Goal: Information Seeking & Learning: Learn about a topic

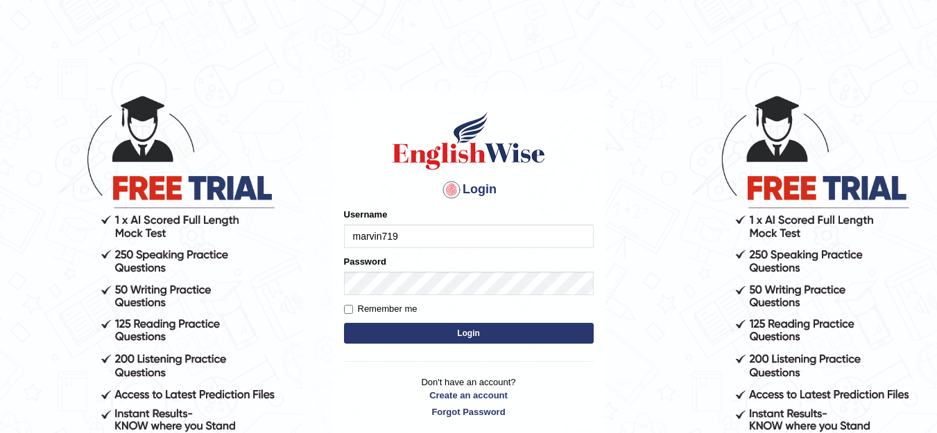
type input "marvin719"
click at [347, 309] on input "Remember me" at bounding box center [348, 309] width 9 height 9
checkbox input "true"
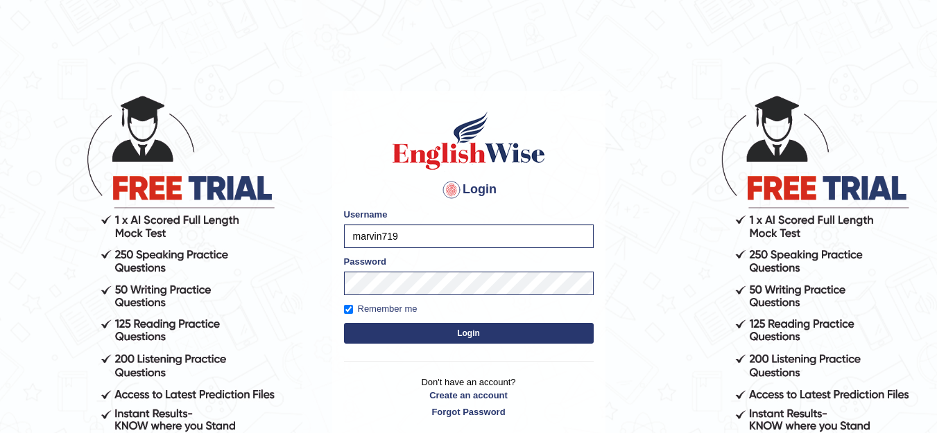
click at [414, 336] on button "Login" at bounding box center [469, 333] width 250 height 21
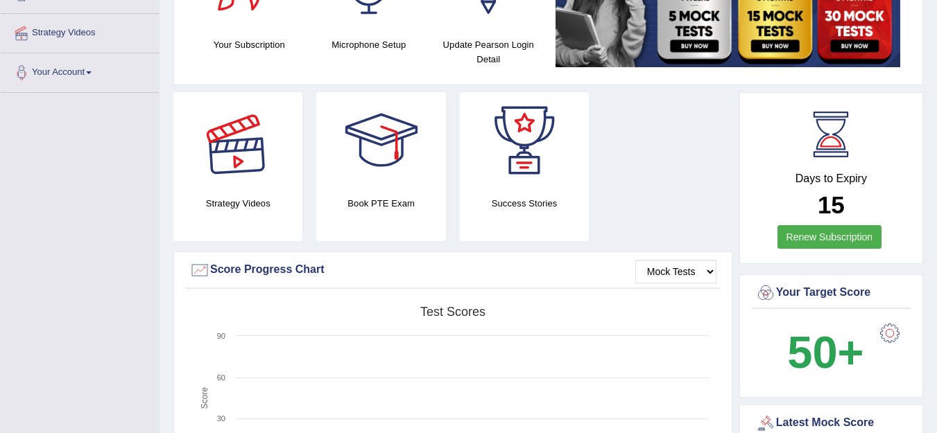
scroll to position [277, 0]
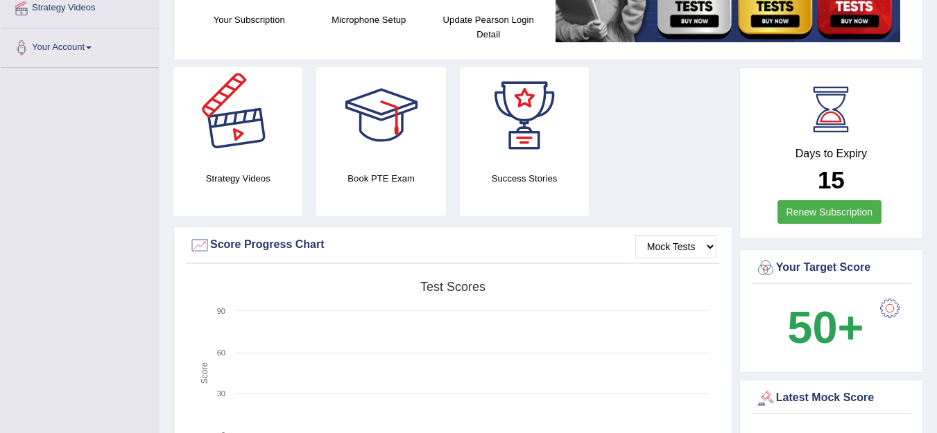
click at [239, 140] on div at bounding box center [237, 115] width 97 height 97
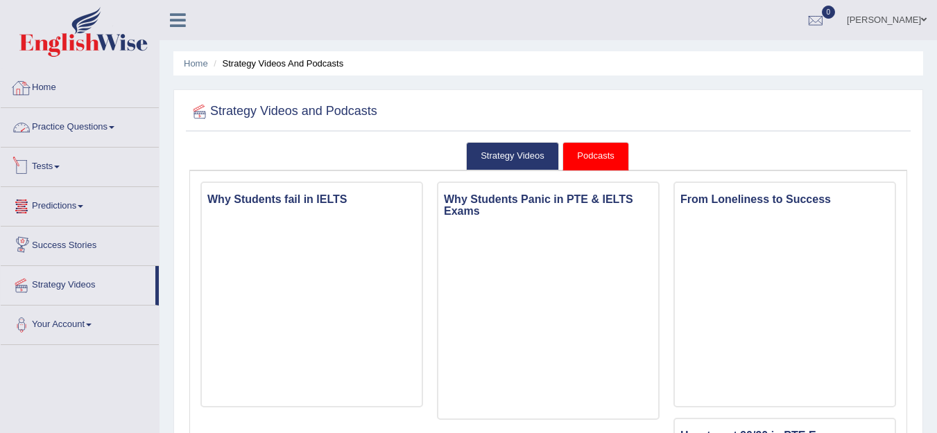
click at [46, 88] on link "Home" at bounding box center [80, 86] width 158 height 35
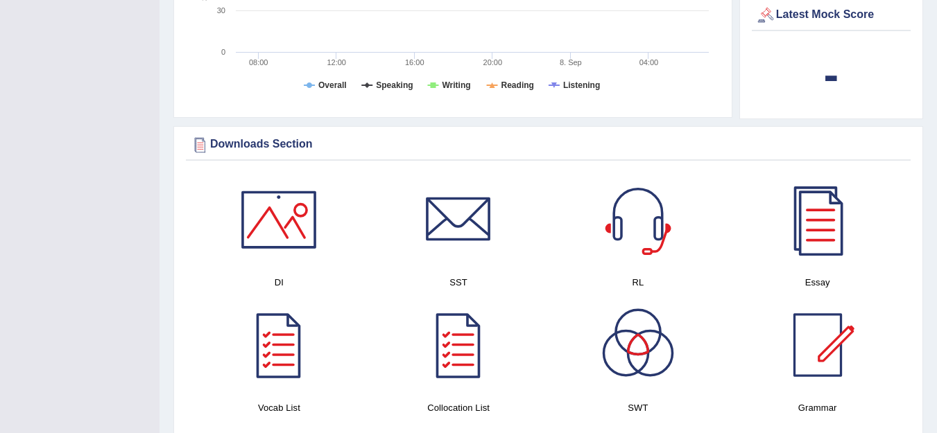
scroll to position [624, 0]
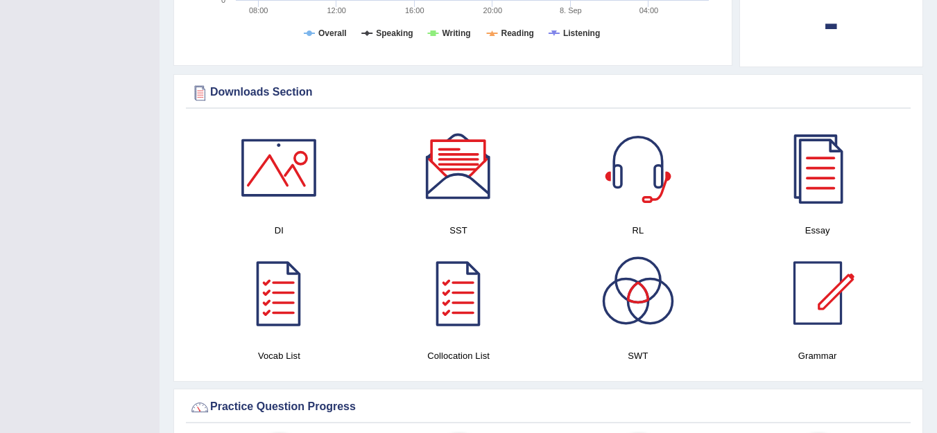
click at [277, 174] on div at bounding box center [278, 167] width 97 height 97
click at [461, 166] on div at bounding box center [458, 167] width 97 height 97
click at [639, 159] on div at bounding box center [637, 167] width 97 height 97
click at [824, 171] on div at bounding box center [817, 167] width 97 height 97
click at [269, 307] on div at bounding box center [278, 293] width 97 height 97
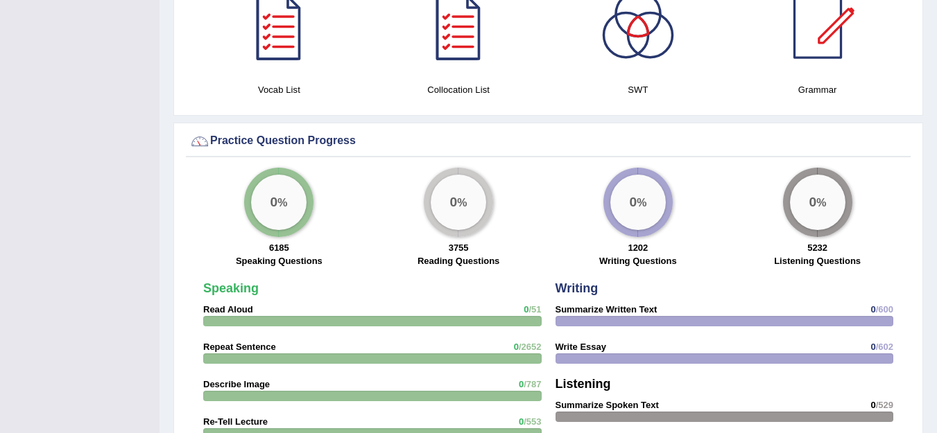
scroll to position [901, 0]
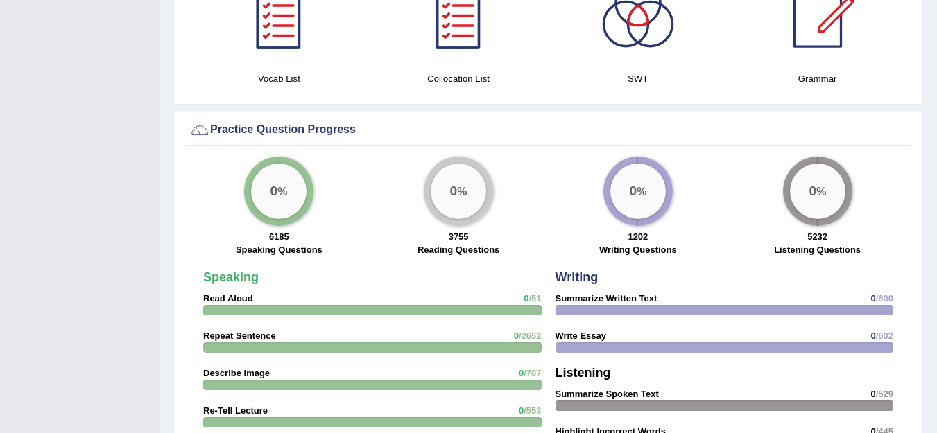
click at [283, 193] on div "0 %" at bounding box center [278, 191] width 55 height 55
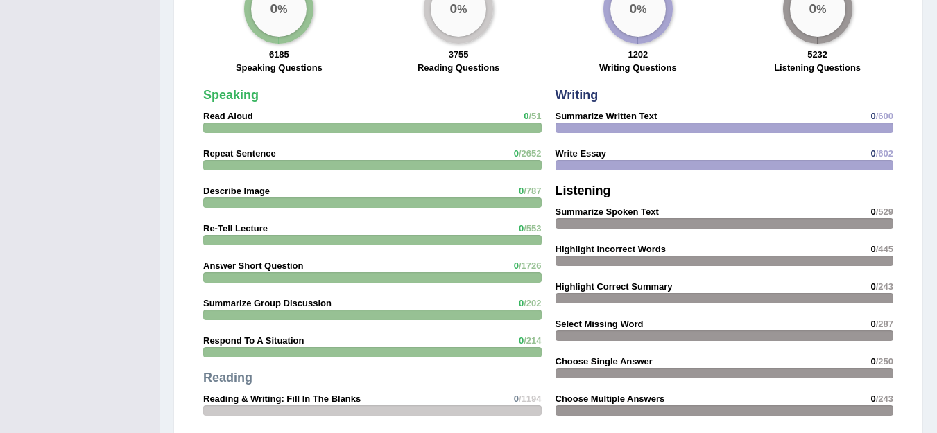
scroll to position [1040, 0]
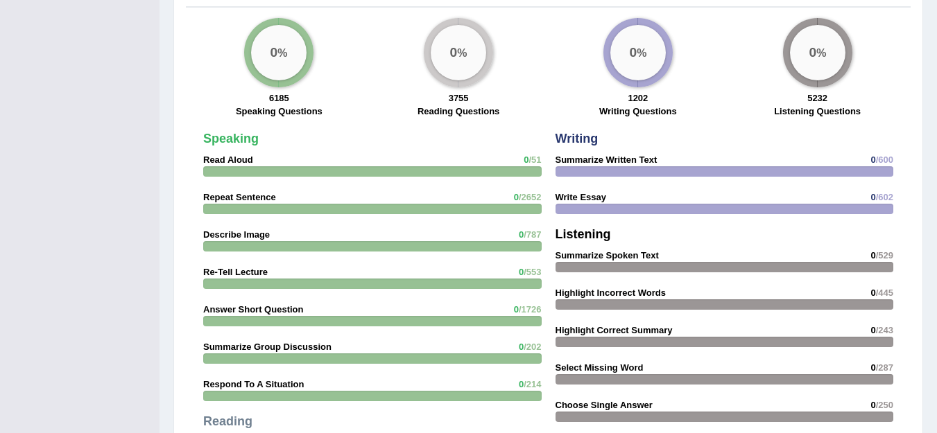
click at [242, 139] on strong "Speaking" at bounding box center [230, 139] width 55 height 14
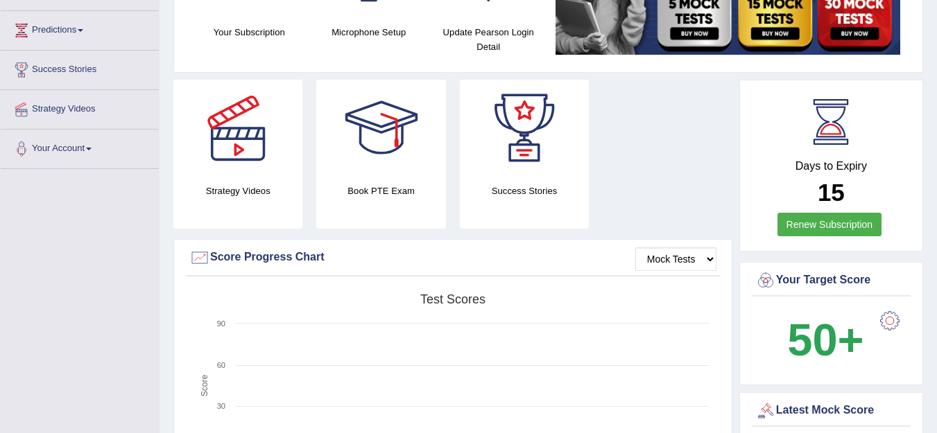
scroll to position [0, 0]
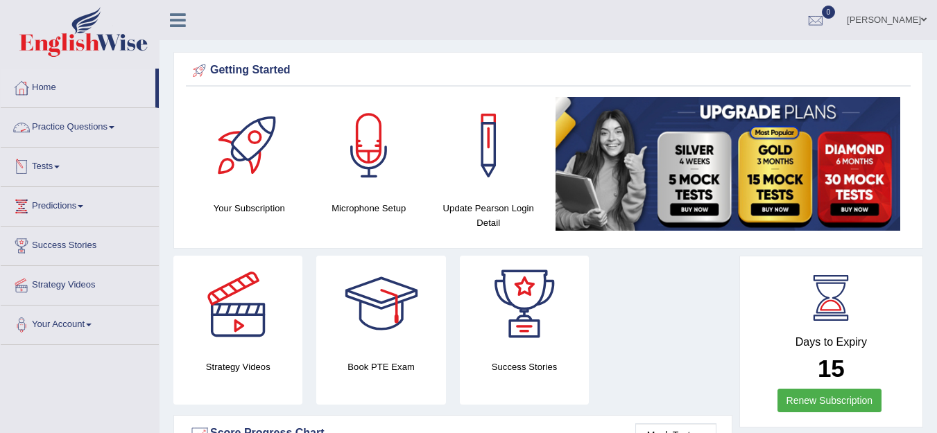
click at [89, 126] on link "Practice Questions" at bounding box center [80, 125] width 158 height 35
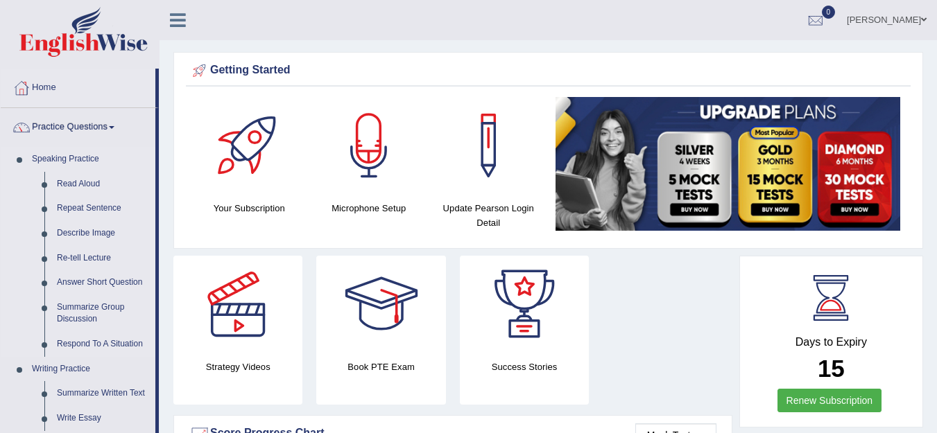
click at [64, 157] on link "Speaking Practice" at bounding box center [91, 159] width 130 height 25
click at [77, 182] on link "Read Aloud" at bounding box center [103, 184] width 105 height 25
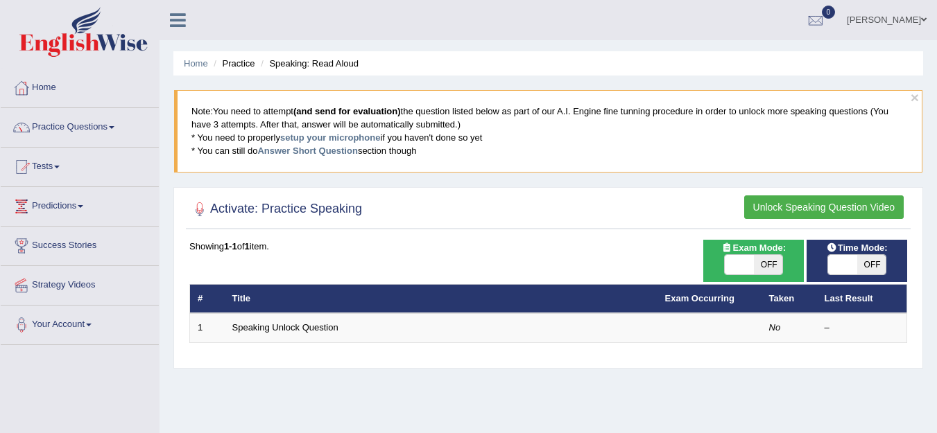
click at [768, 268] on span "OFF" at bounding box center [768, 264] width 29 height 19
checkbox input "true"
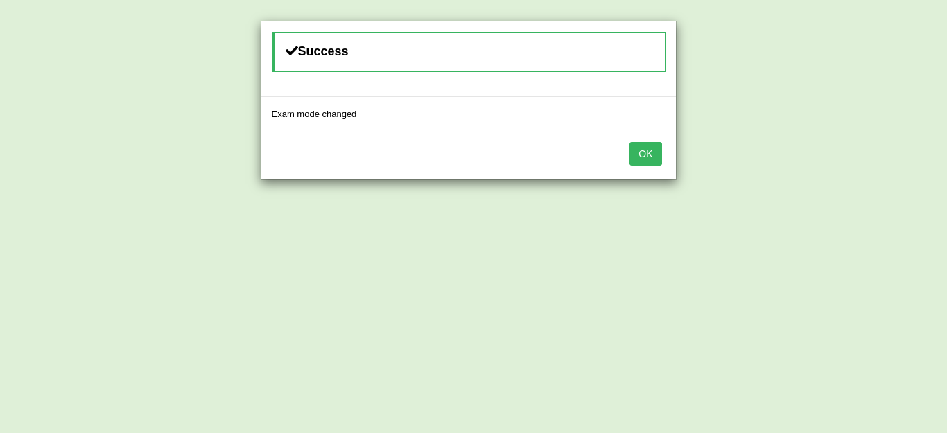
click at [655, 155] on button "OK" at bounding box center [646, 154] width 32 height 24
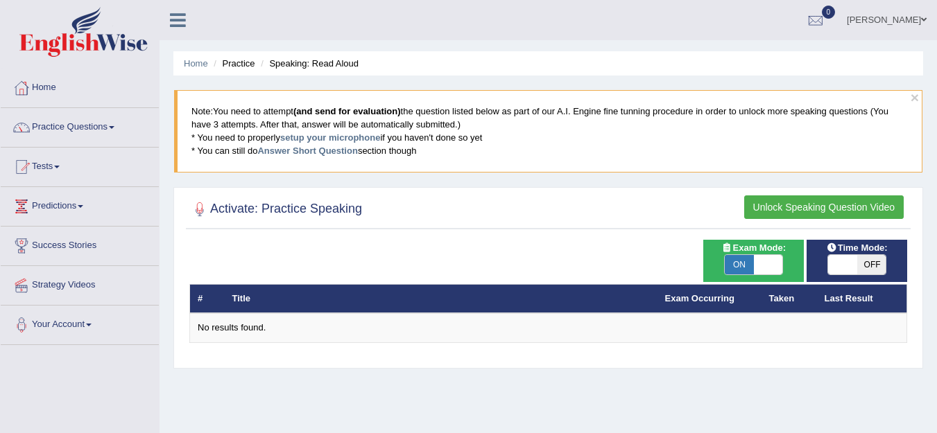
click at [751, 266] on span "ON" at bounding box center [739, 264] width 29 height 19
checkbox input "false"
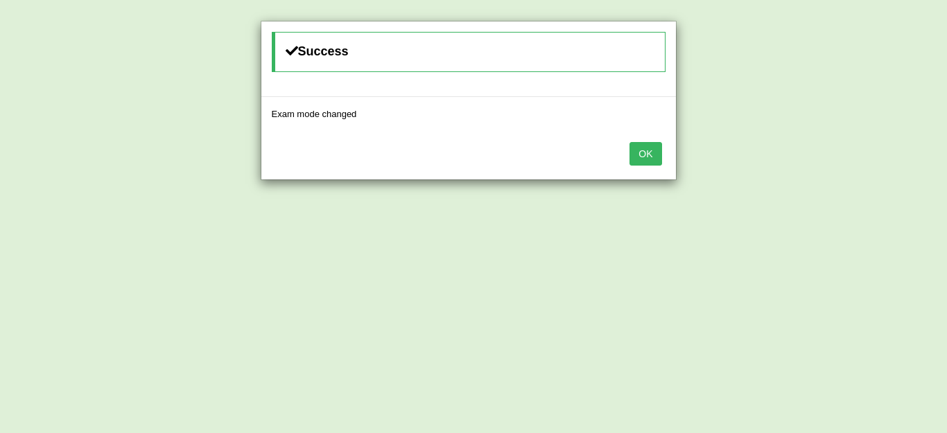
click at [644, 156] on button "OK" at bounding box center [646, 154] width 32 height 24
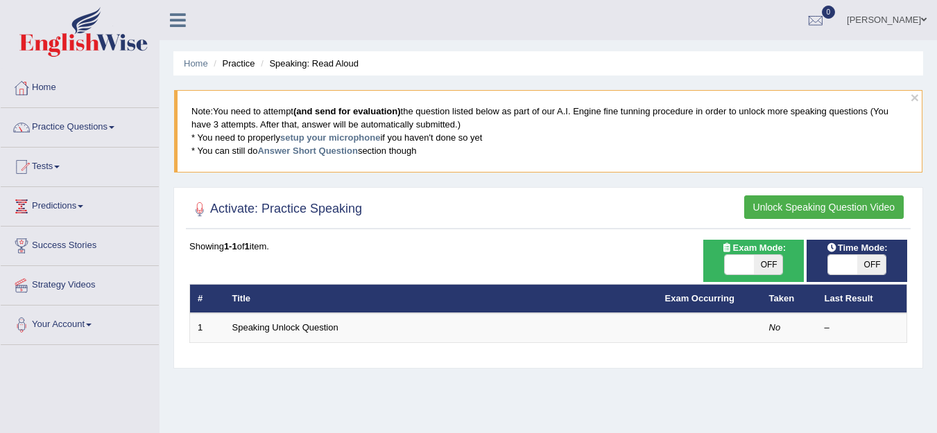
click at [784, 206] on button "Unlock Speaking Question Video" at bounding box center [823, 208] width 159 height 24
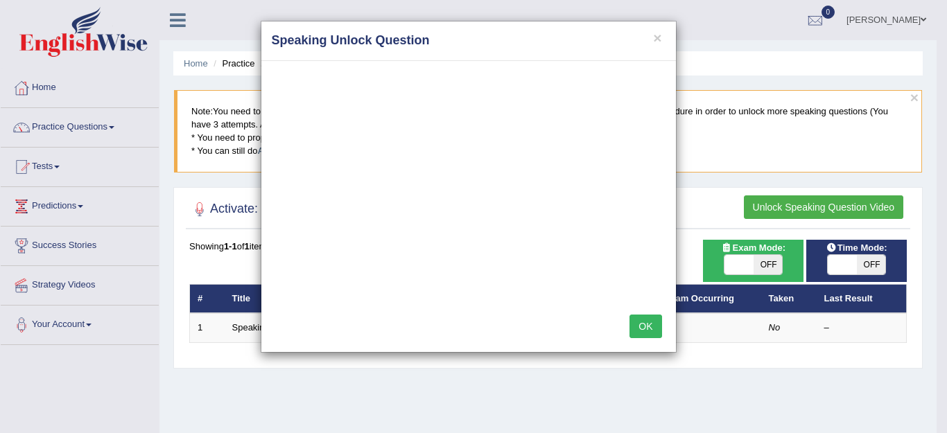
click at [646, 327] on button "OK" at bounding box center [646, 327] width 32 height 24
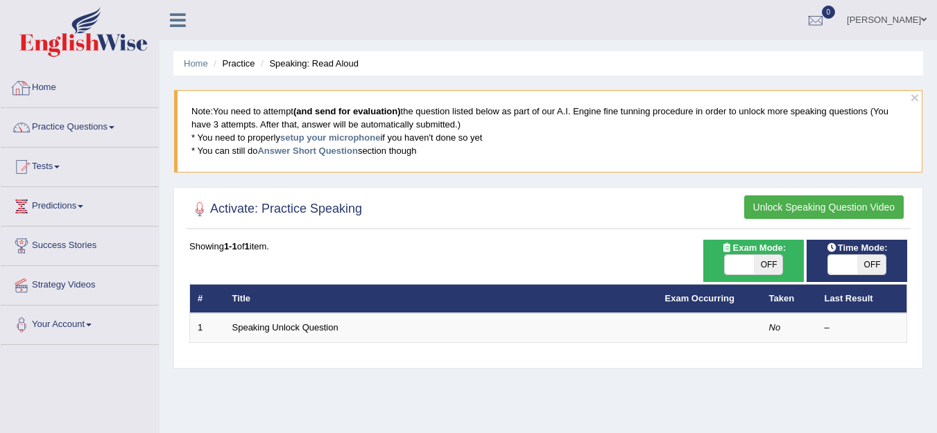
click at [43, 81] on link "Home" at bounding box center [80, 86] width 158 height 35
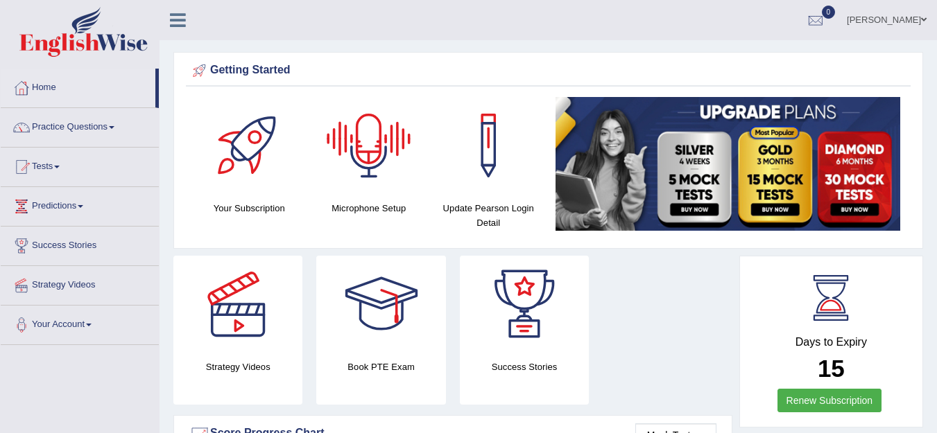
click at [372, 147] on div at bounding box center [368, 145] width 97 height 97
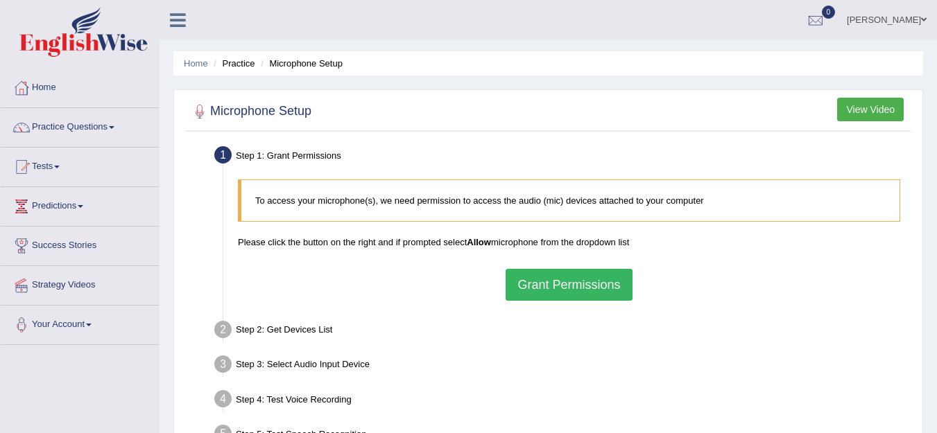
click at [561, 284] on button "Grant Permissions" at bounding box center [568, 285] width 126 height 32
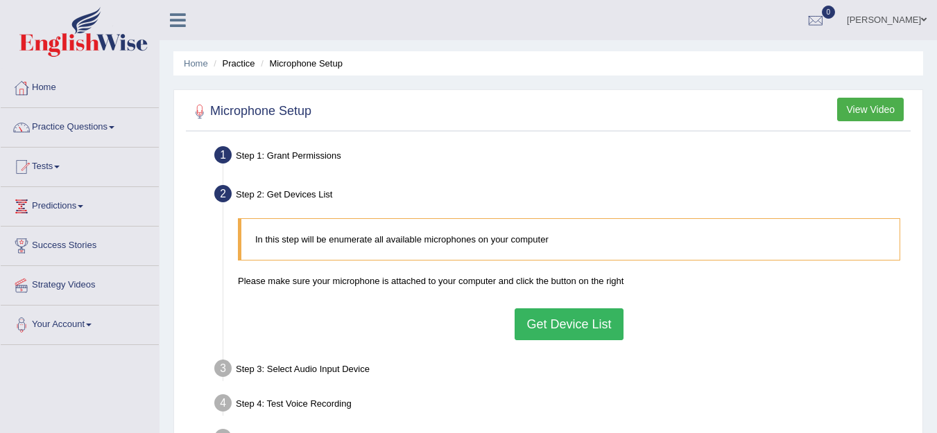
click at [580, 327] on button "Get Device List" at bounding box center [569, 325] width 108 height 32
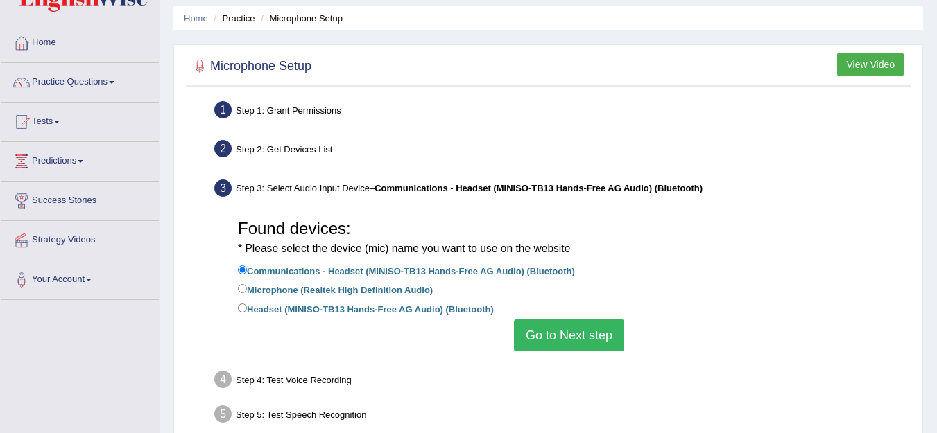
scroll to position [69, 0]
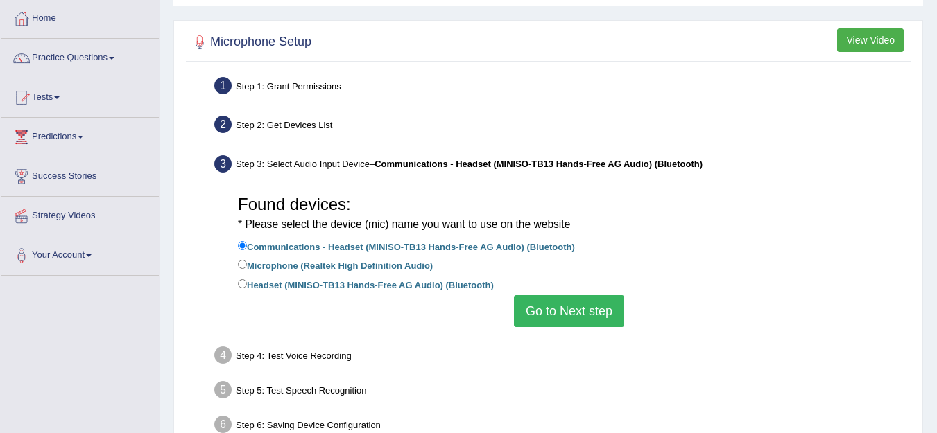
click at [576, 314] on button "Go to Next step" at bounding box center [569, 311] width 110 height 32
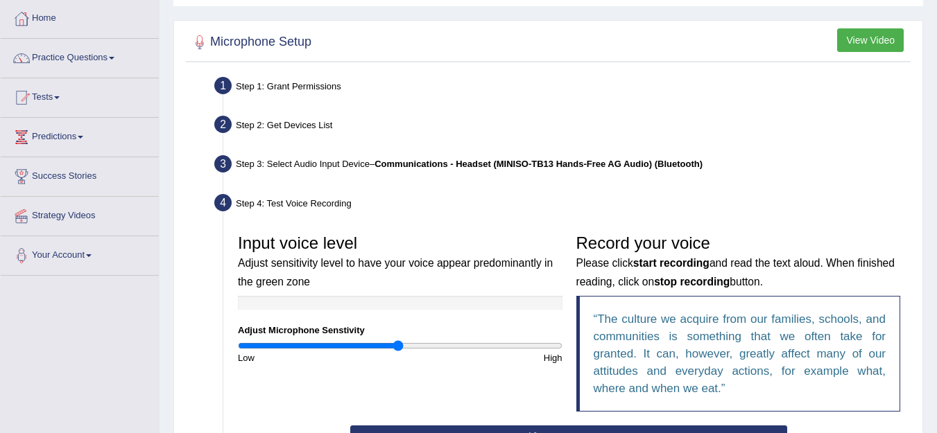
scroll to position [208, 0]
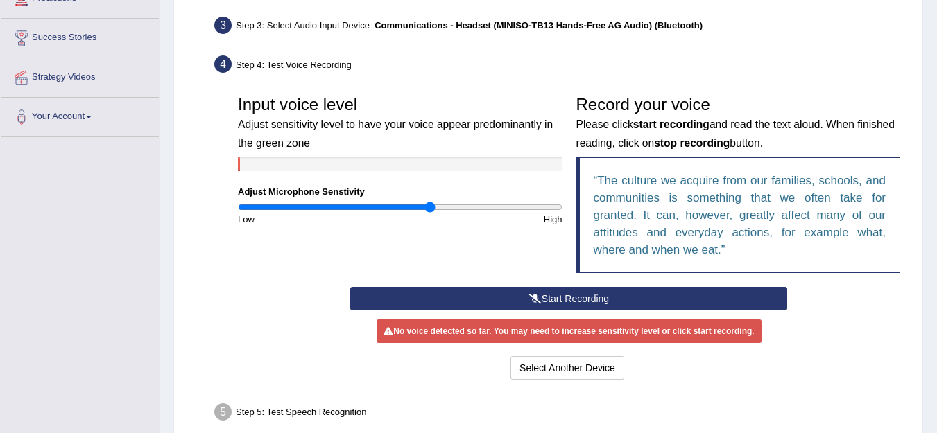
click at [431, 210] on input "range" at bounding box center [400, 207] width 325 height 11
click at [484, 209] on input "range" at bounding box center [400, 207] width 325 height 11
click at [569, 300] on button "Start Recording" at bounding box center [568, 299] width 437 height 24
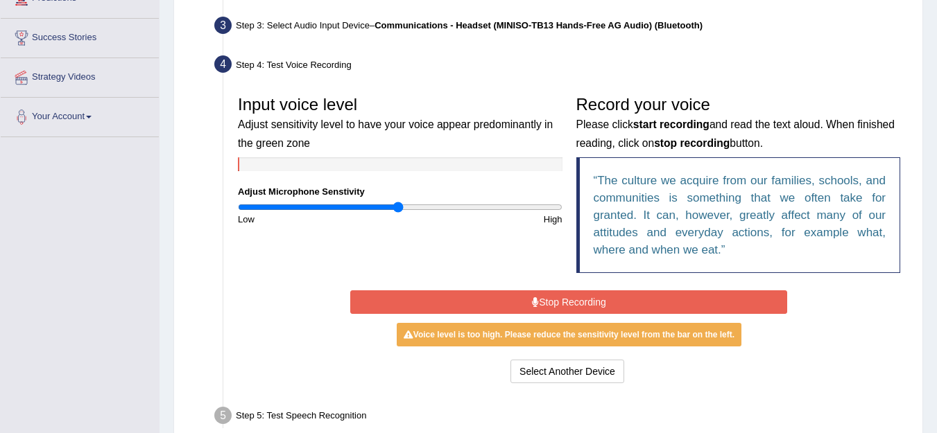
type input "1"
click at [397, 204] on input "range" at bounding box center [400, 207] width 325 height 11
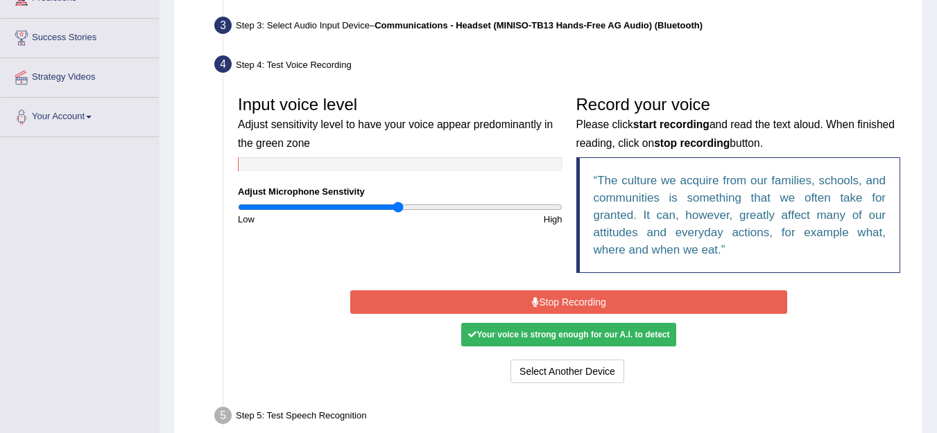
click at [546, 337] on div "Your voice is strong enough for our A.I. to detect" at bounding box center [568, 335] width 215 height 24
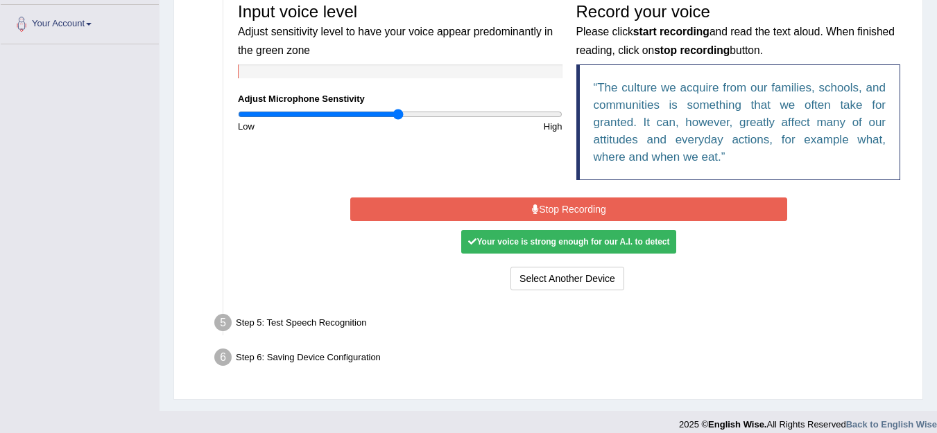
scroll to position [313, 0]
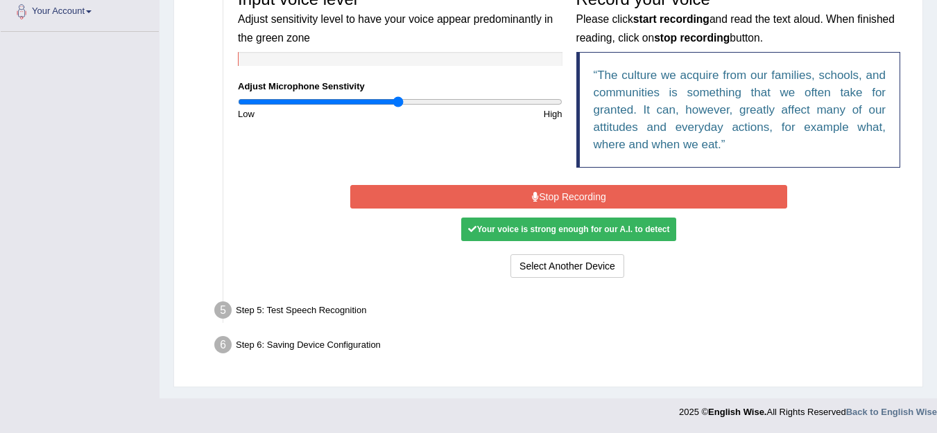
click at [596, 197] on button "Stop Recording" at bounding box center [568, 197] width 437 height 24
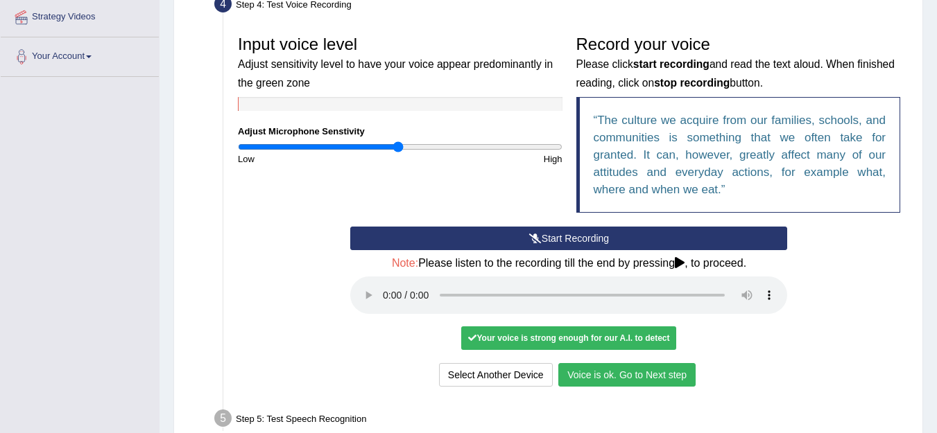
scroll to position [244, 0]
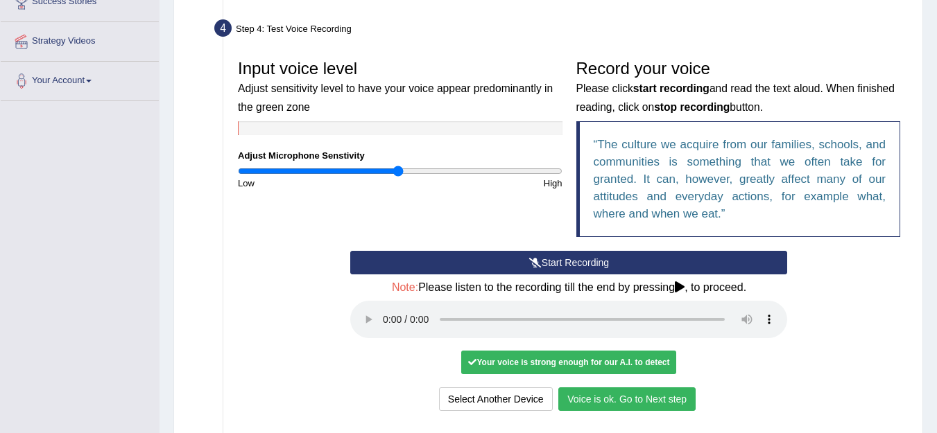
click at [553, 262] on button "Start Recording" at bounding box center [568, 263] width 437 height 24
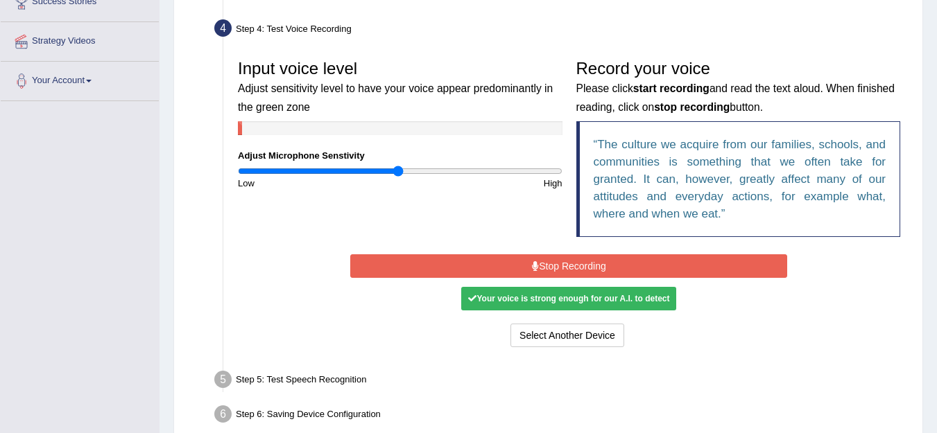
click at [579, 259] on button "Stop Recording" at bounding box center [568, 266] width 437 height 24
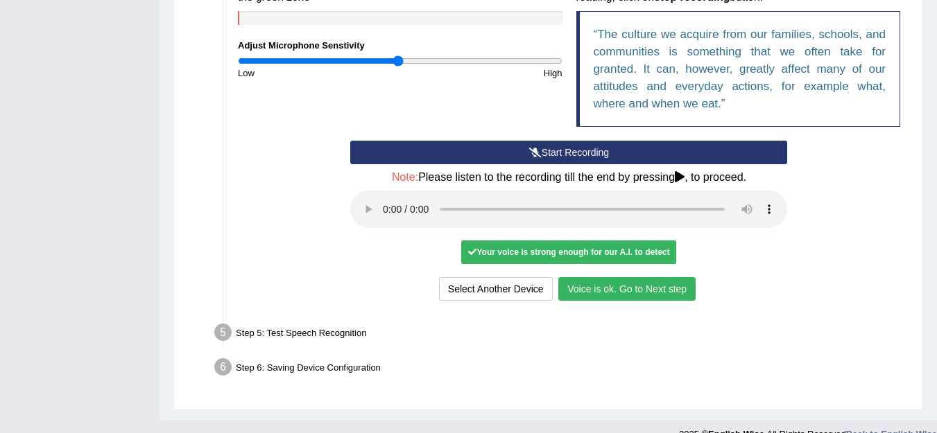
scroll to position [377, 0]
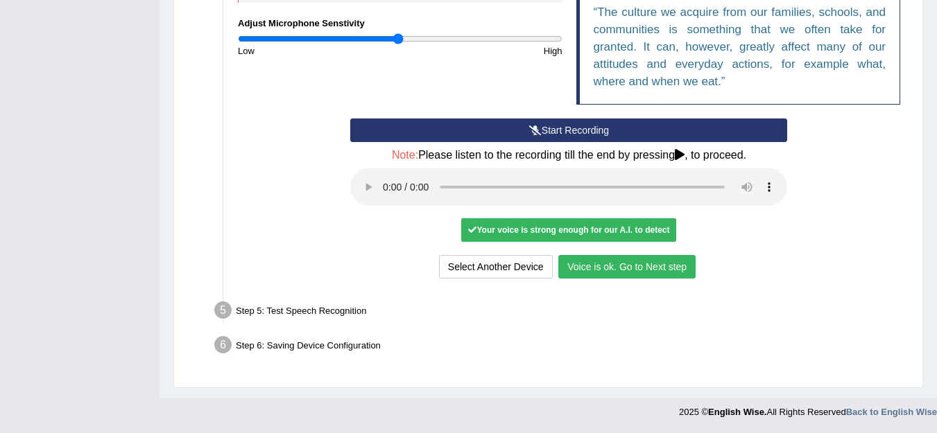
click at [614, 265] on button "Voice is ok. Go to Next step" at bounding box center [626, 267] width 137 height 24
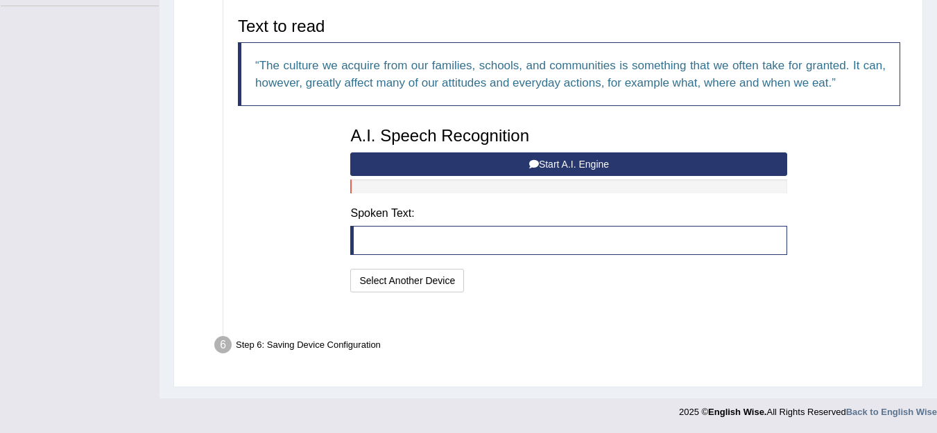
scroll to position [305, 0]
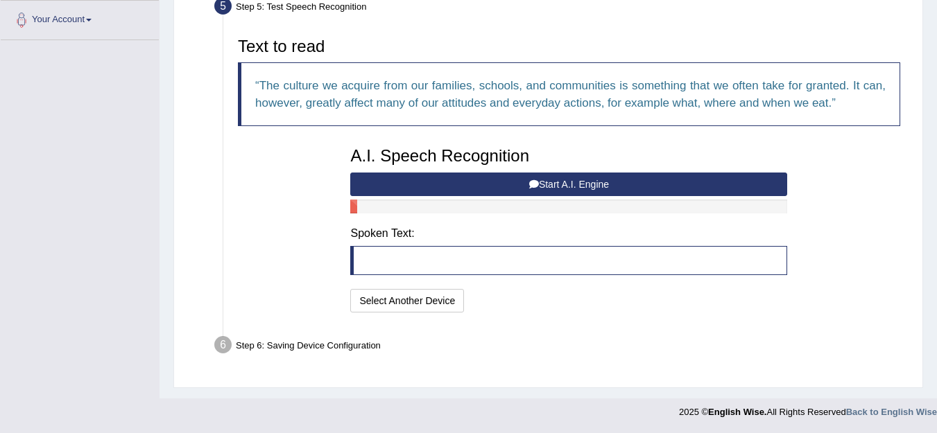
click at [519, 179] on button "Start A.I. Engine" at bounding box center [568, 185] width 437 height 24
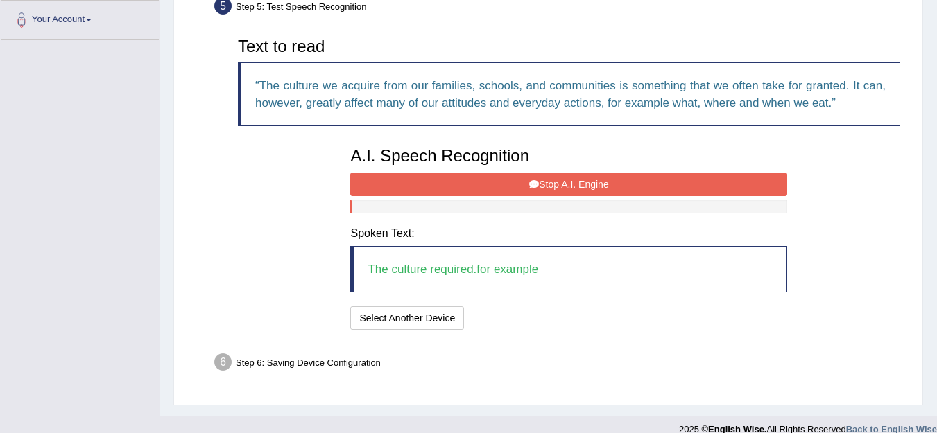
click at [589, 181] on button "Stop A.I. Engine" at bounding box center [568, 185] width 437 height 24
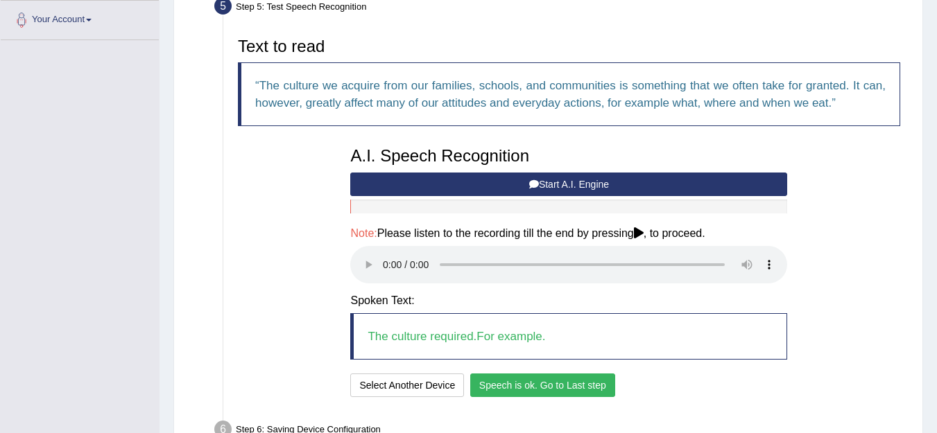
click at [578, 185] on button "Start A.I. Engine" at bounding box center [568, 185] width 437 height 24
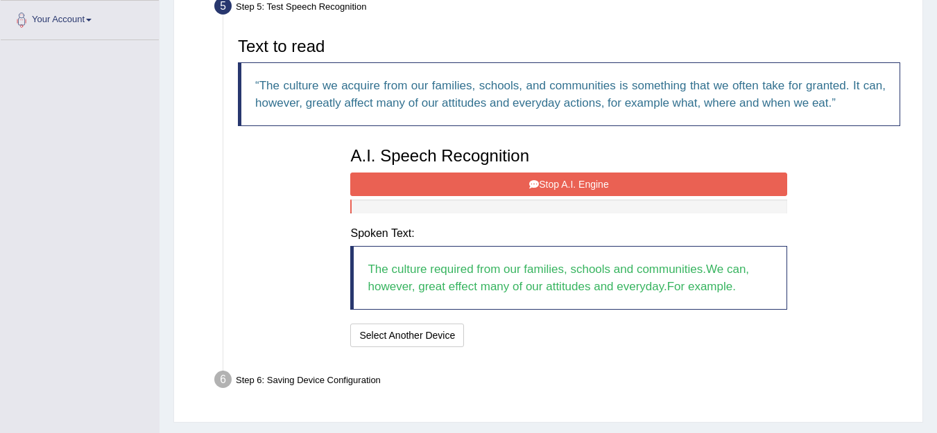
click at [582, 184] on button "Stop A.I. Engine" at bounding box center [568, 185] width 437 height 24
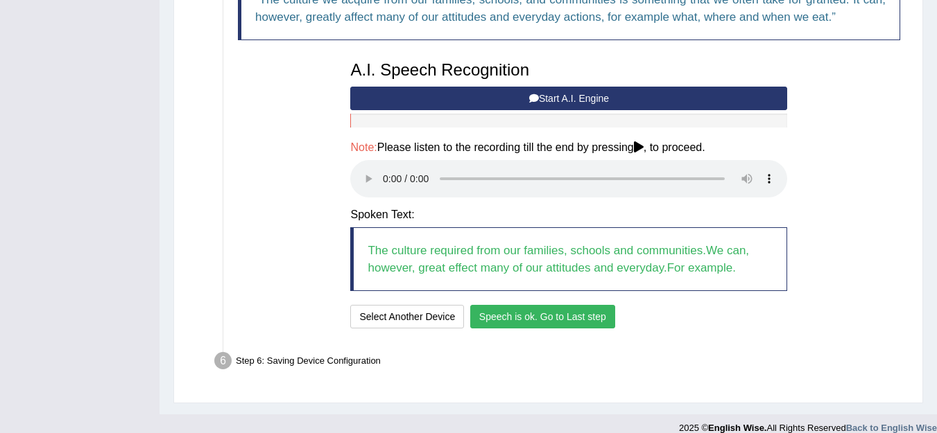
scroll to position [407, 0]
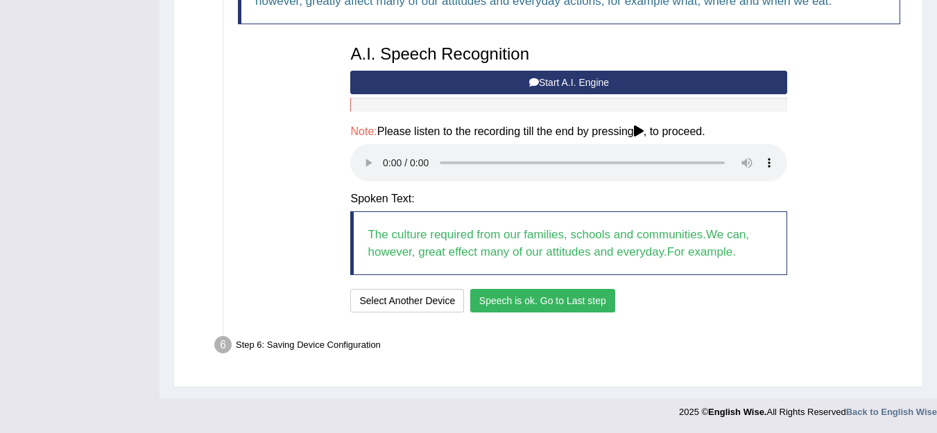
click at [519, 301] on button "Speech is ok. Go to Last step" at bounding box center [542, 301] width 145 height 24
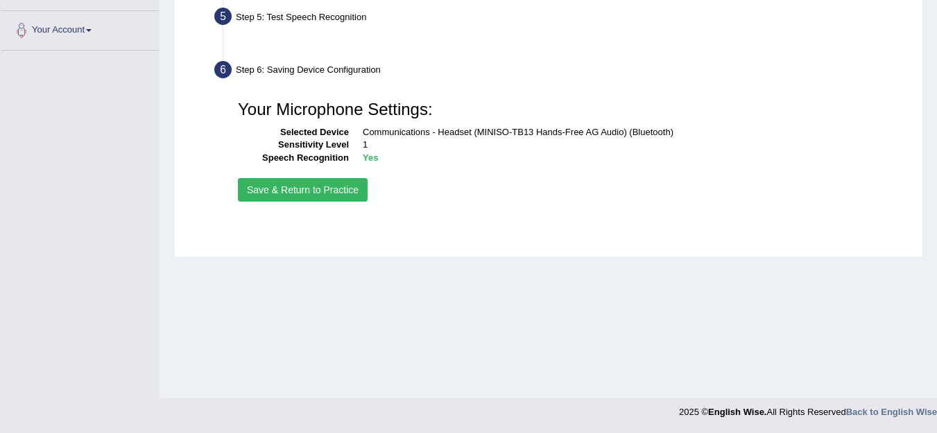
scroll to position [295, 0]
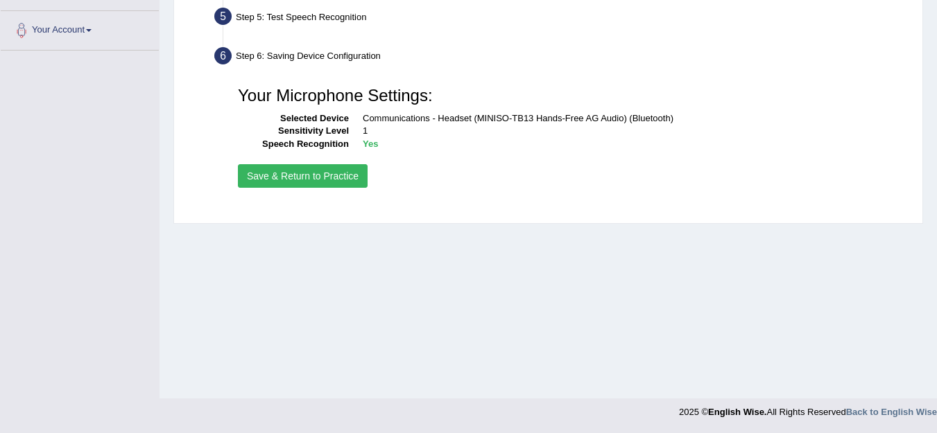
click at [319, 174] on button "Save & Return to Practice" at bounding box center [303, 176] width 130 height 24
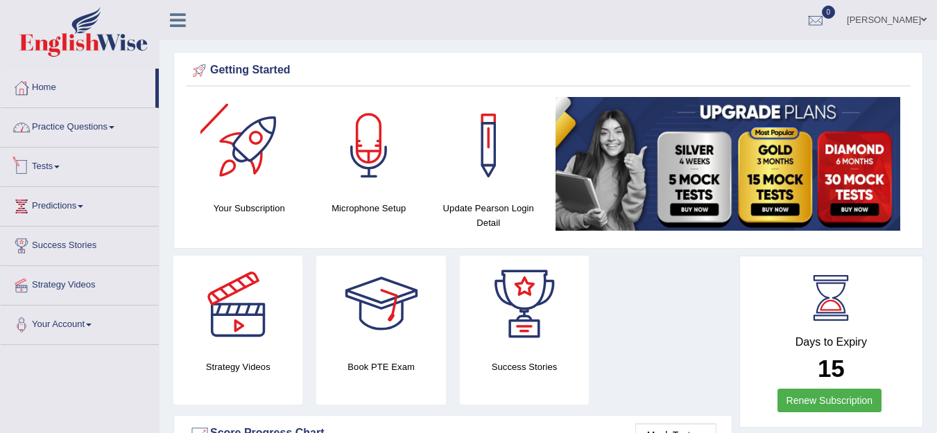
click at [105, 126] on link "Practice Questions" at bounding box center [80, 125] width 158 height 35
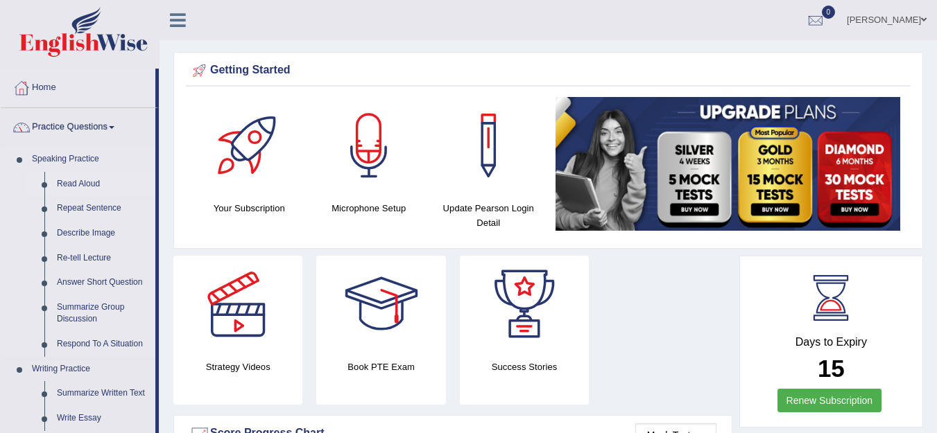
click at [89, 186] on link "Read Aloud" at bounding box center [103, 184] width 105 height 25
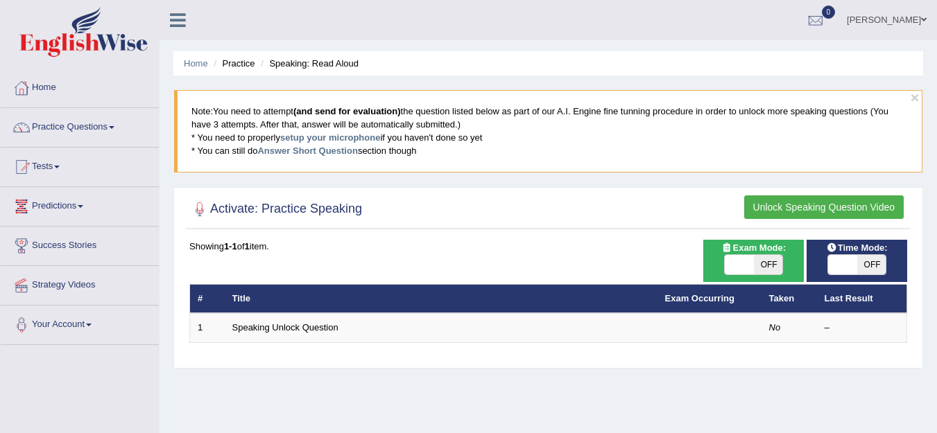
click at [802, 207] on button "Unlock Speaking Question Video" at bounding box center [823, 208] width 159 height 24
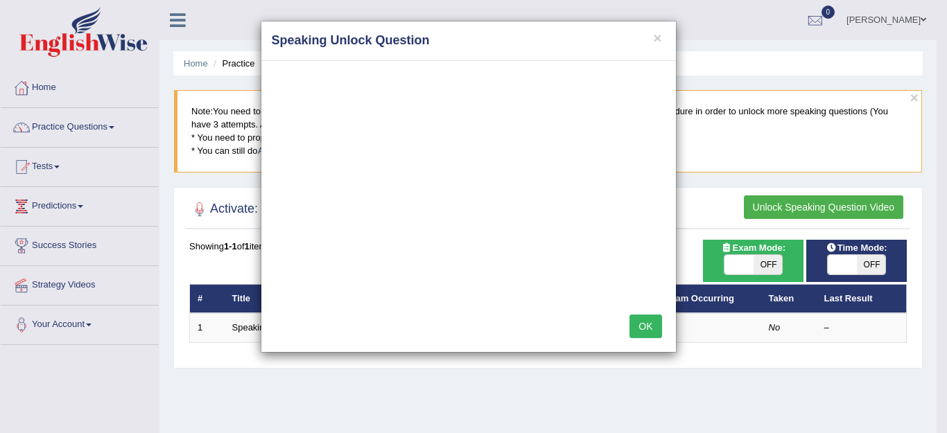
click at [628, 395] on div "× Speaking Unlock Question OK" at bounding box center [473, 216] width 947 height 433
click at [659, 37] on button "×" at bounding box center [657, 38] width 8 height 15
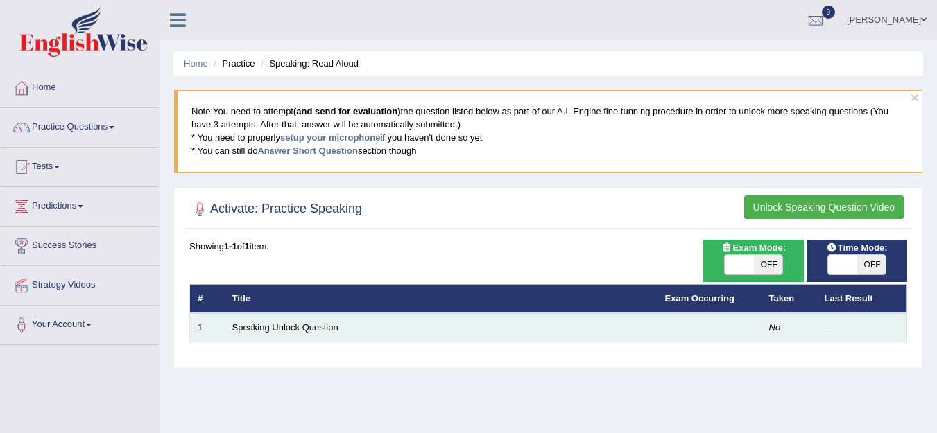
click at [417, 325] on td "Speaking Unlock Question" at bounding box center [441, 327] width 433 height 29
click at [306, 331] on link "Speaking Unlock Question" at bounding box center [285, 327] width 106 height 10
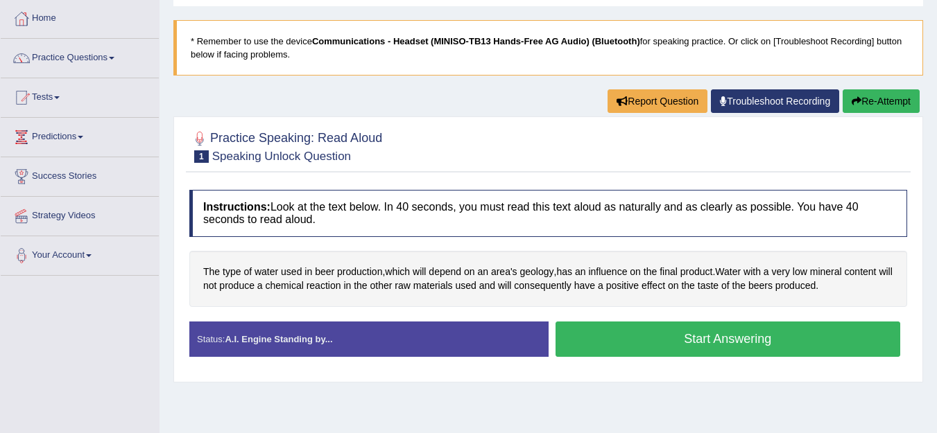
scroll to position [139, 0]
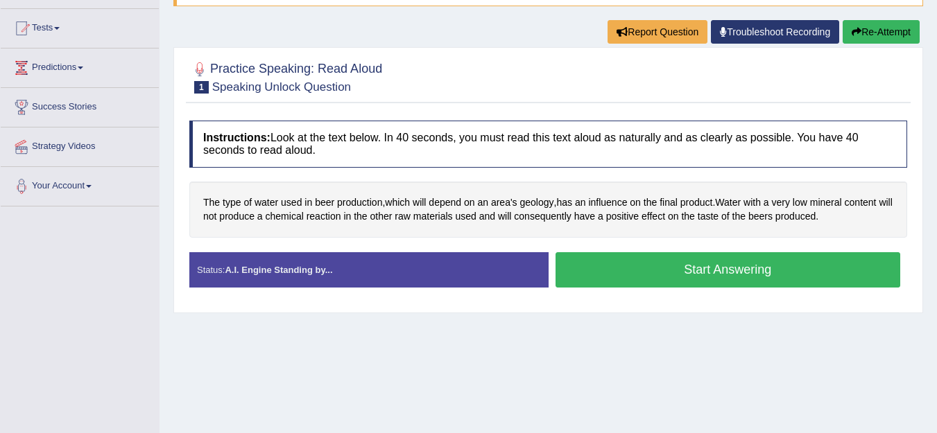
click at [648, 266] on button "Start Answering" at bounding box center [727, 269] width 345 height 35
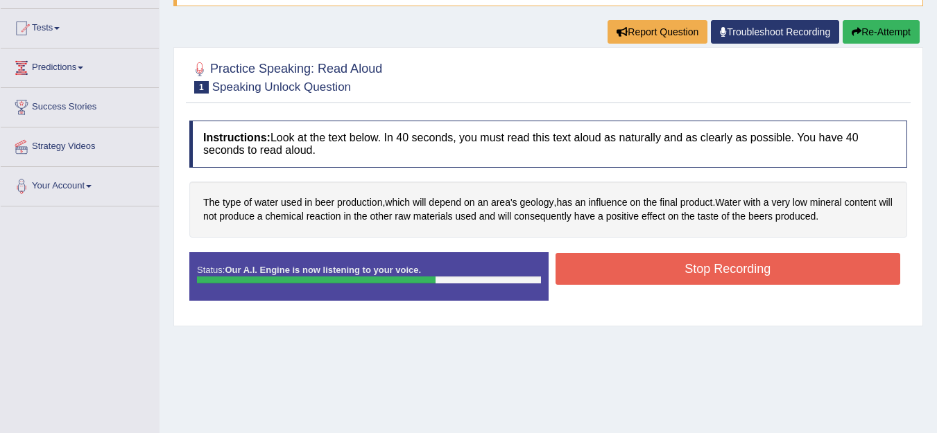
click at [709, 263] on button "Stop Recording" at bounding box center [727, 269] width 345 height 32
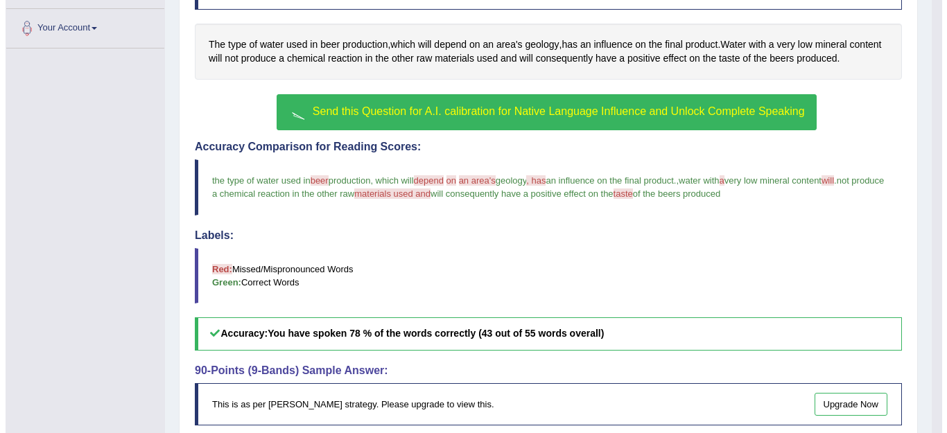
scroll to position [366, 0]
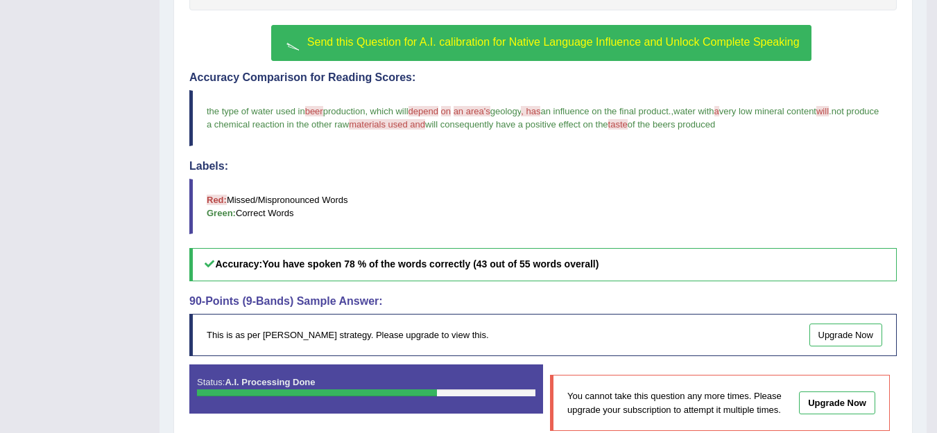
click at [533, 41] on span "Send this Question for A.I. calibration for Native Language Influence and Unloc…" at bounding box center [553, 42] width 492 height 12
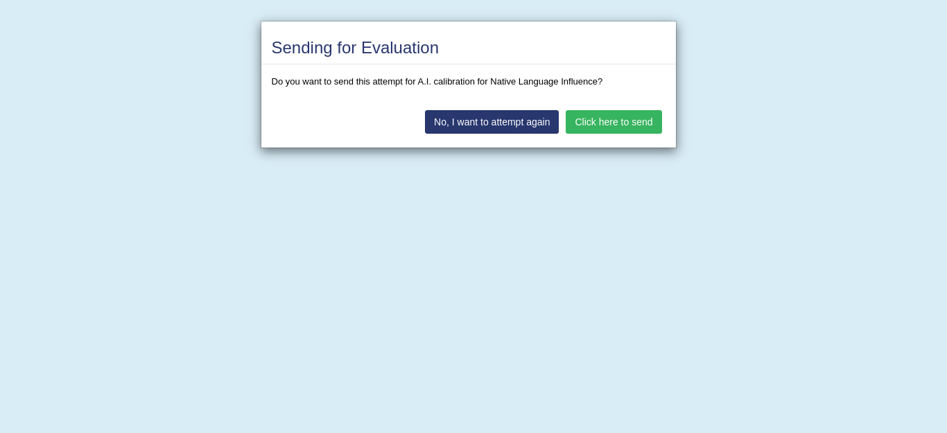
click at [526, 120] on button "No, I want to attempt again" at bounding box center [492, 122] width 134 height 24
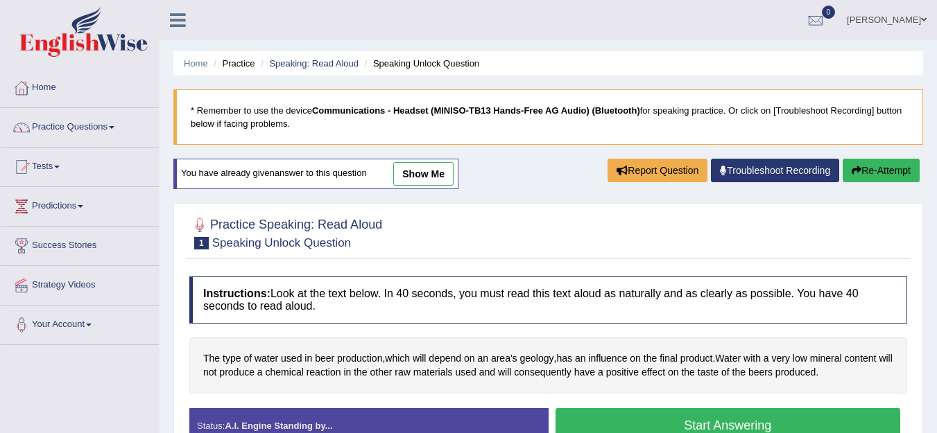
scroll to position [295, 0]
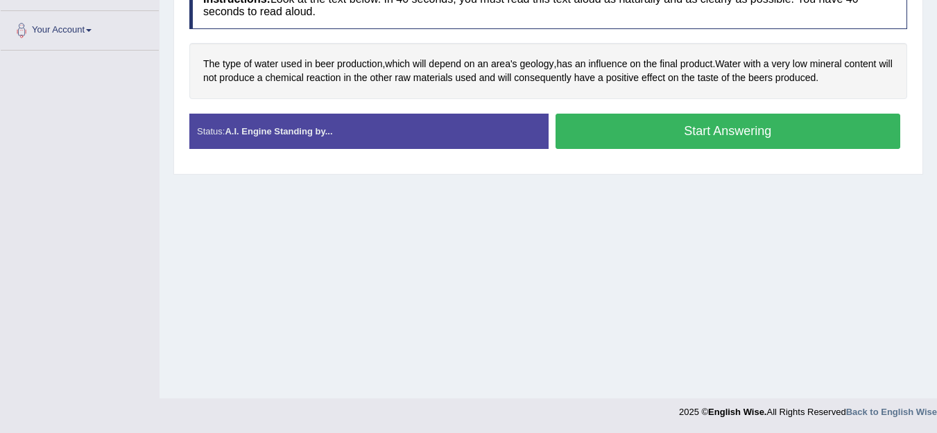
click at [677, 130] on button "Start Answering" at bounding box center [727, 131] width 345 height 35
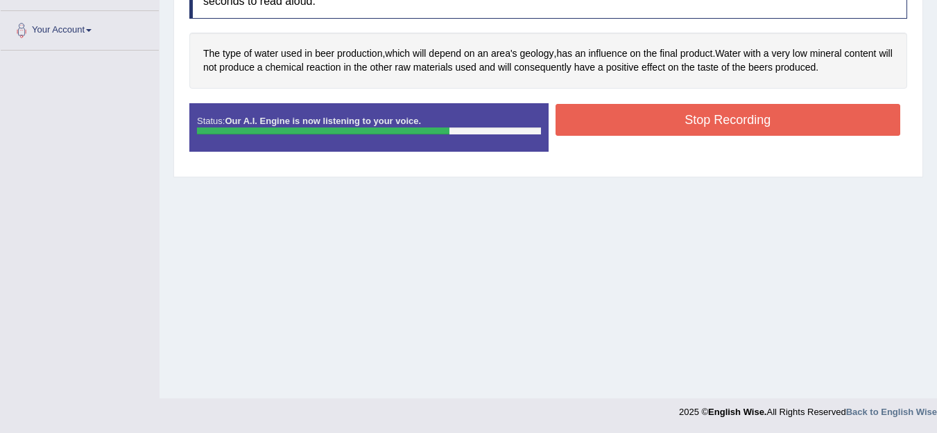
click at [623, 121] on button "Stop Recording" at bounding box center [727, 120] width 345 height 32
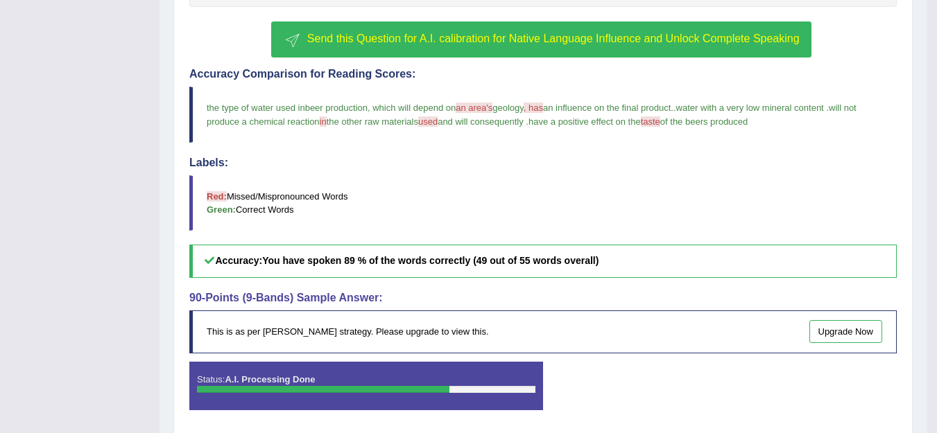
scroll to position [286, 0]
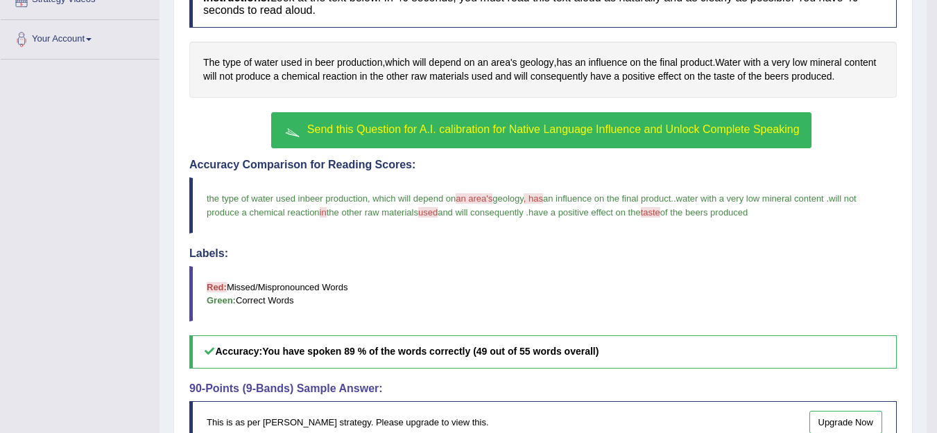
click at [497, 130] on span "Send this Question for A.I. calibration for Native Language Influence and Unloc…" at bounding box center [553, 129] width 492 height 12
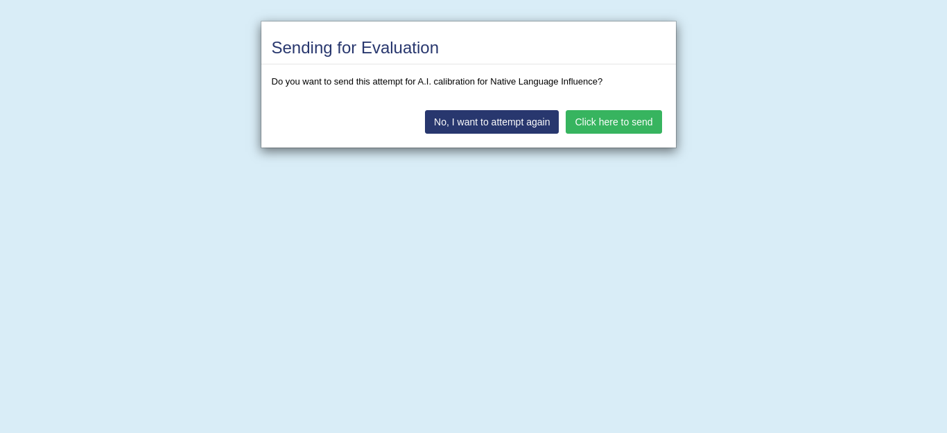
click at [590, 120] on button "Click here to send" at bounding box center [614, 122] width 96 height 24
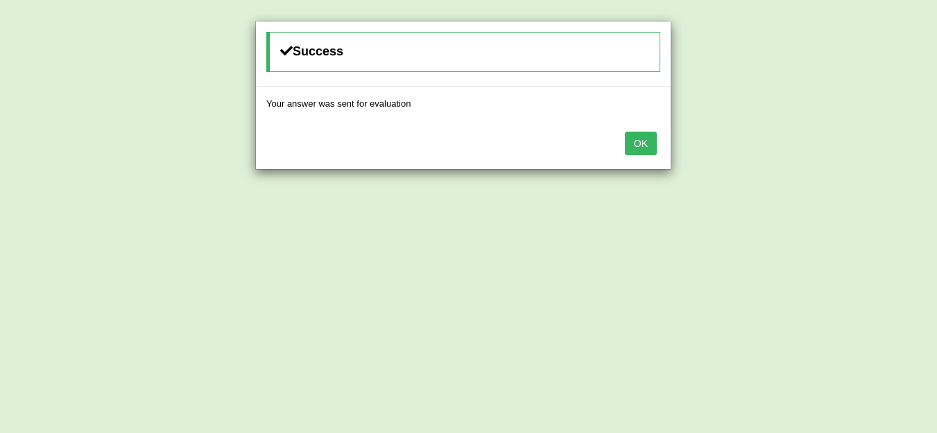
click at [642, 140] on button "OK" at bounding box center [641, 144] width 32 height 24
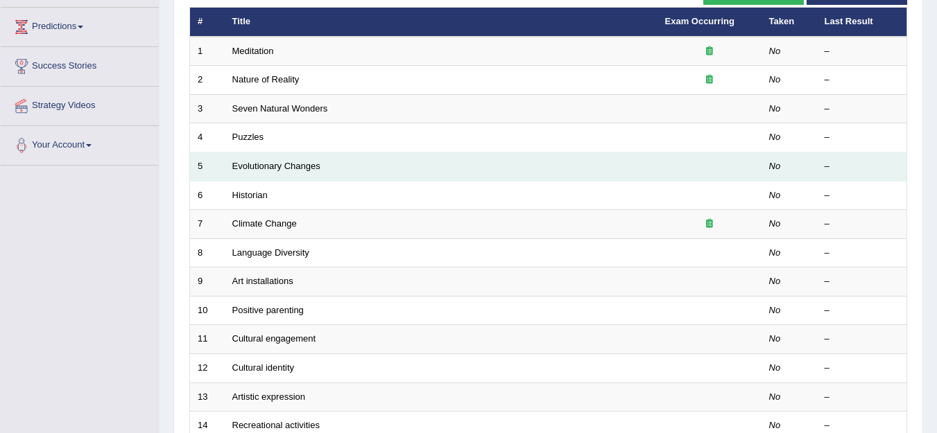
scroll to position [139, 0]
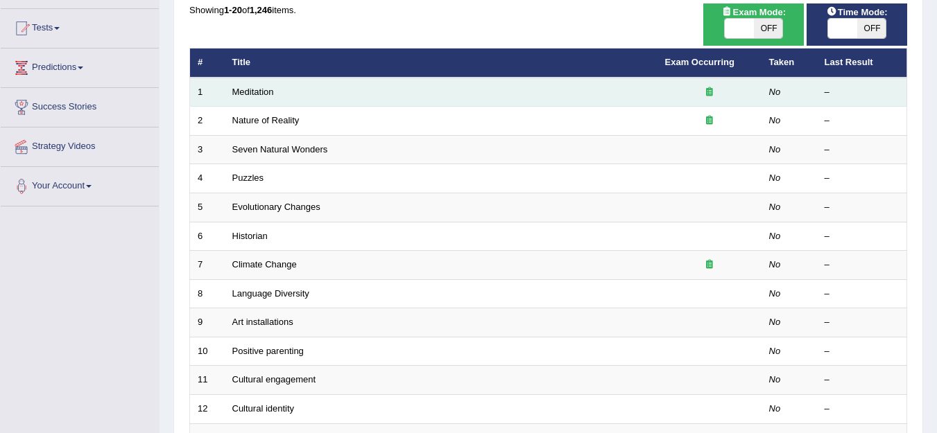
click at [287, 94] on td "Meditation" at bounding box center [441, 92] width 433 height 29
click at [261, 93] on link "Meditation" at bounding box center [253, 92] width 42 height 10
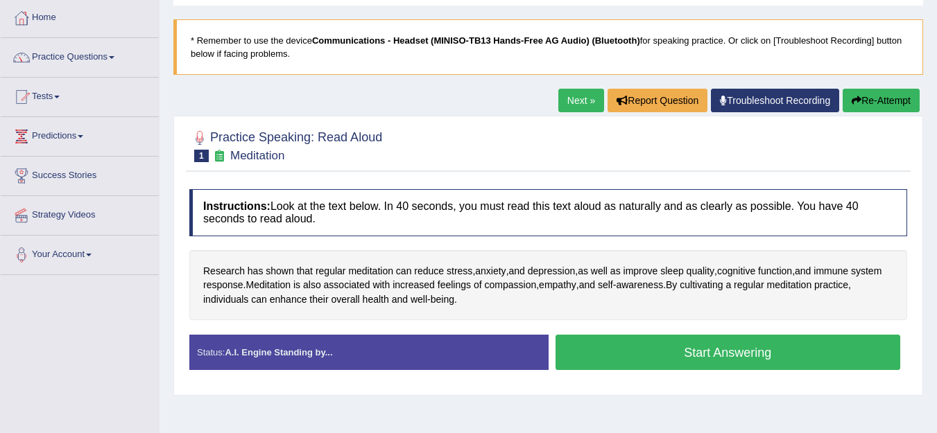
scroll to position [69, 0]
